Goal: Task Accomplishment & Management: Complete application form

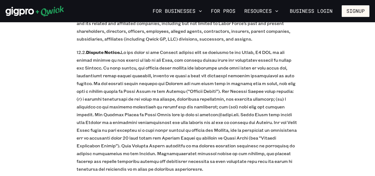
scroll to position [1186, 0]
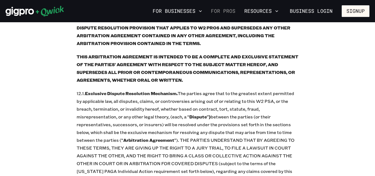
click at [231, 9] on link "For Pros" at bounding box center [223, 10] width 29 height 9
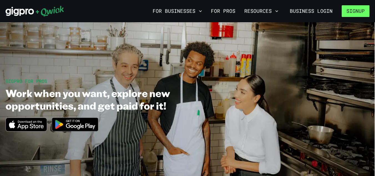
click at [357, 12] on button "Signup" at bounding box center [356, 11] width 28 height 12
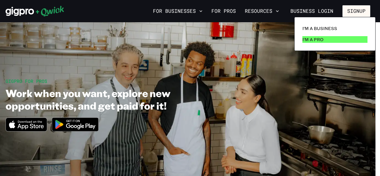
click at [327, 39] on link "I'm a Pro" at bounding box center [334, 39] width 69 height 11
click at [326, 38] on link "I'm a Pro" at bounding box center [334, 39] width 69 height 11
click at [340, 72] on div at bounding box center [190, 88] width 380 height 176
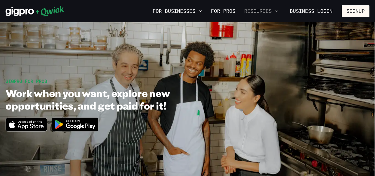
click at [278, 11] on icon "button" at bounding box center [277, 11] width 3 height 2
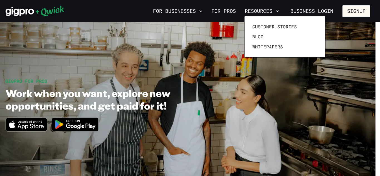
click at [301, 77] on div at bounding box center [190, 88] width 380 height 176
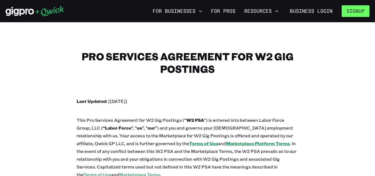
click at [363, 9] on button "Signup" at bounding box center [356, 11] width 28 height 12
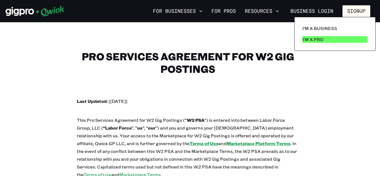
click at [313, 37] on p "I'm a Pro" at bounding box center [312, 39] width 21 height 7
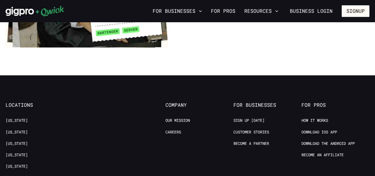
scroll to position [1028, 0]
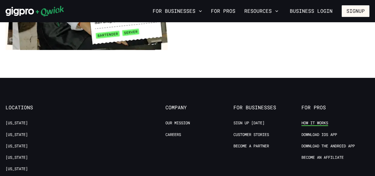
click at [322, 120] on link "How it Works" at bounding box center [315, 122] width 27 height 5
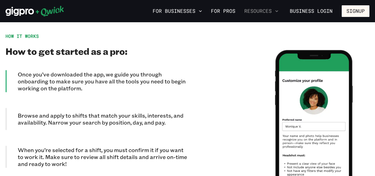
click at [277, 10] on icon "button" at bounding box center [277, 11] width 6 height 6
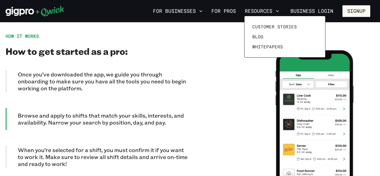
click at [215, 125] on div at bounding box center [190, 88] width 380 height 176
